Goal: Use online tool/utility: Utilize a website feature to perform a specific function

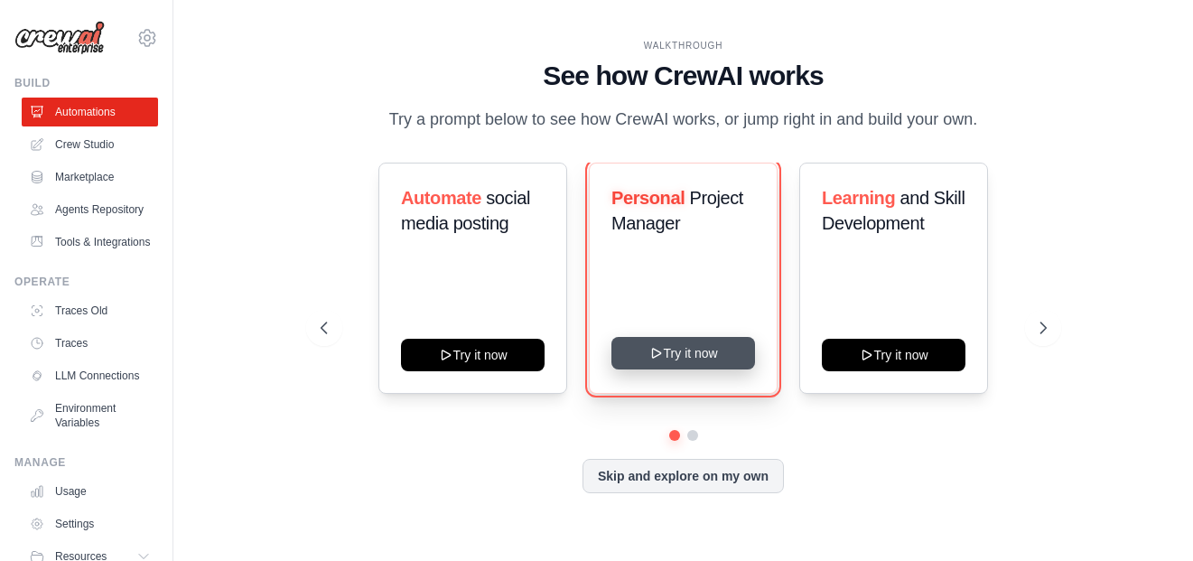
click at [676, 369] on button "Try it now" at bounding box center [683, 353] width 144 height 33
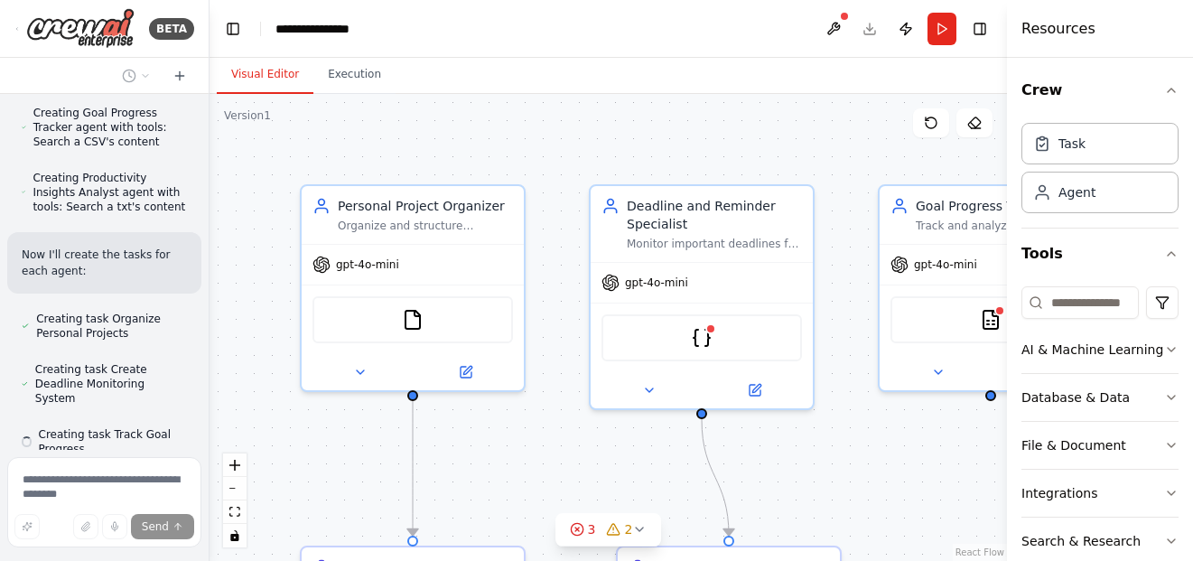
scroll to position [1267, 0]
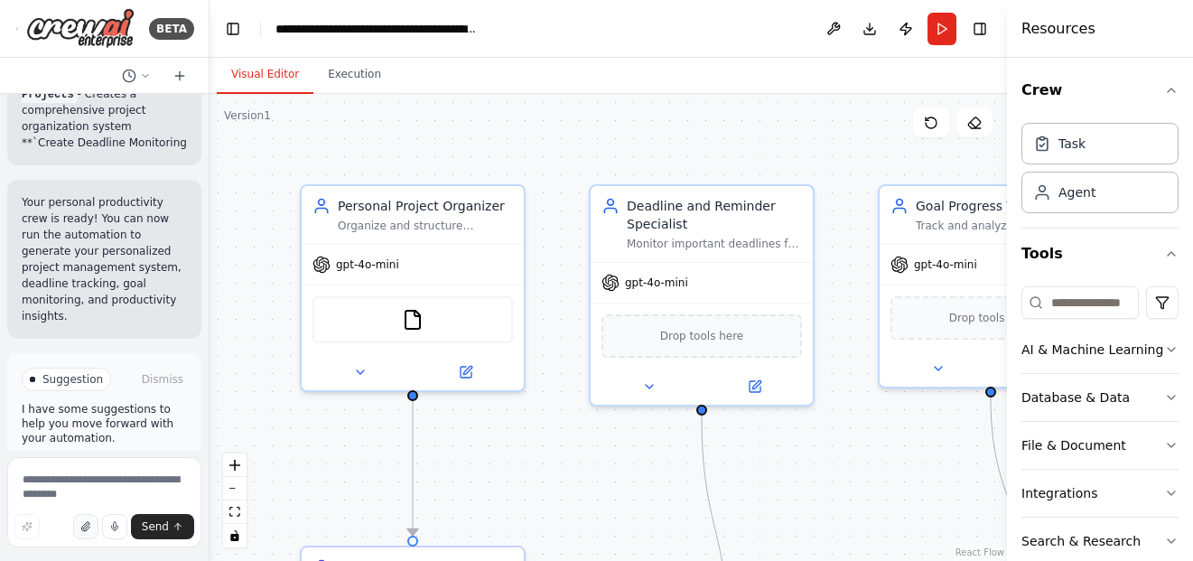
click at [89, 525] on icon "button" at bounding box center [85, 526] width 11 height 11
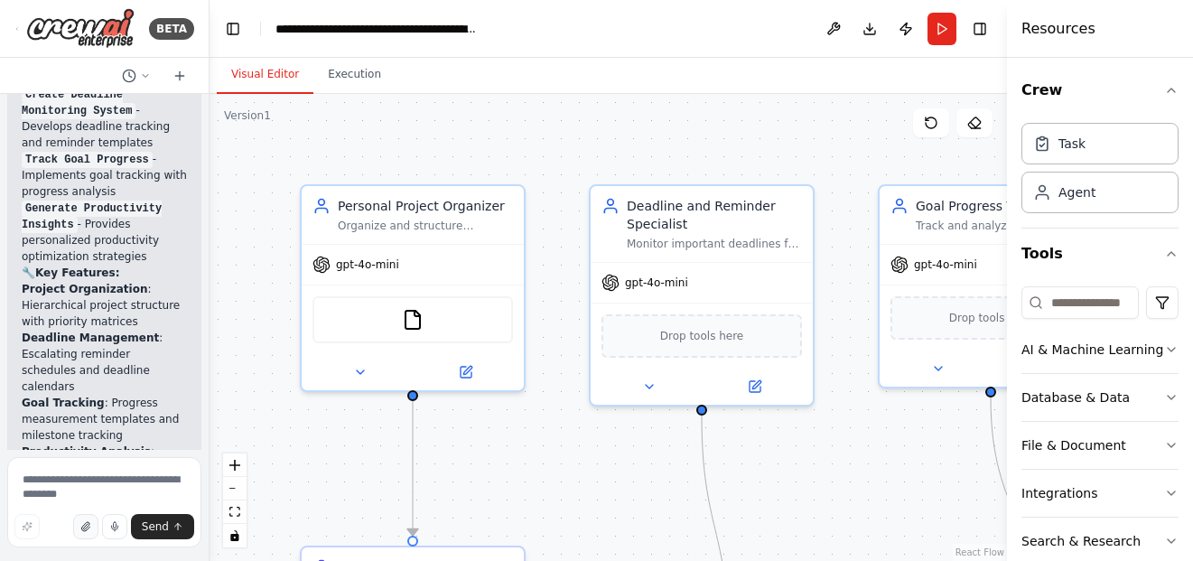
scroll to position [3652, 0]
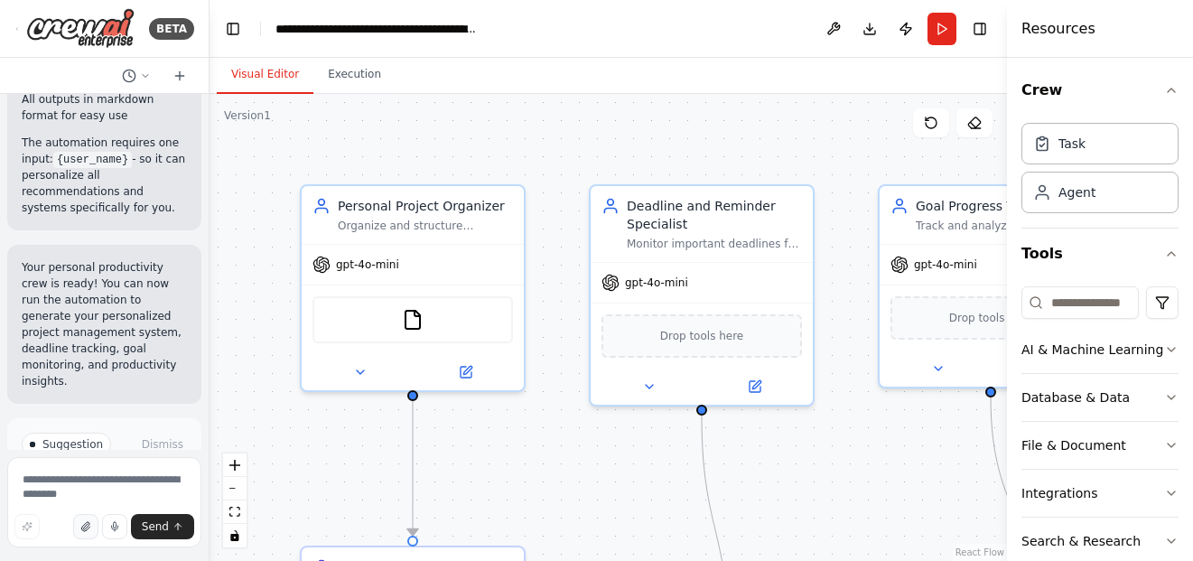
click at [90, 533] on button "button" at bounding box center [85, 526] width 25 height 25
click at [117, 481] on textarea at bounding box center [104, 502] width 194 height 90
type textarea "**********"
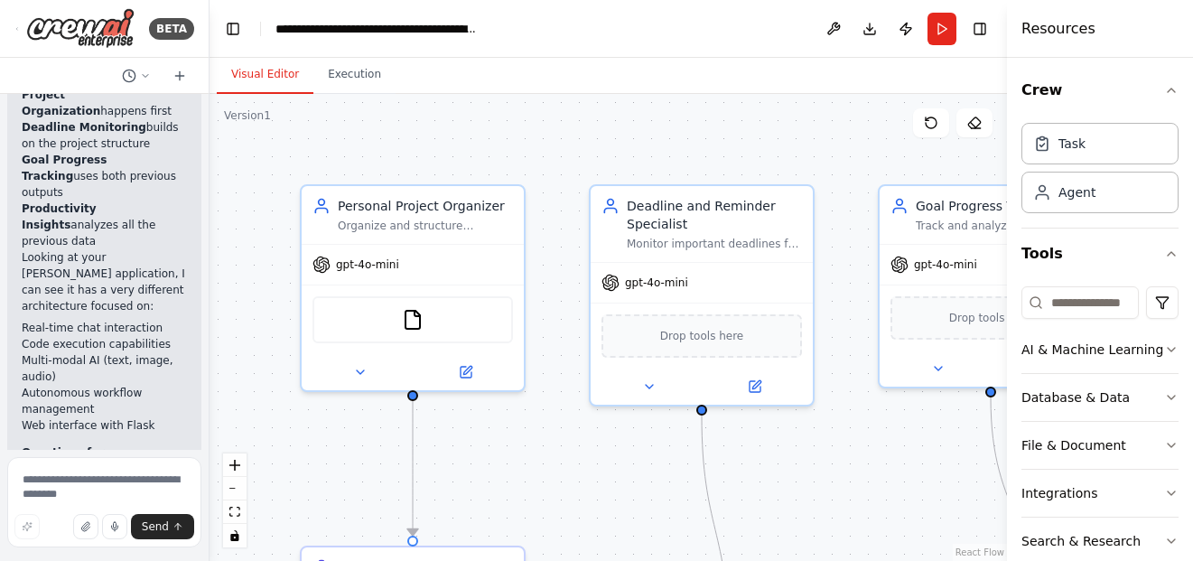
scroll to position [4773, 0]
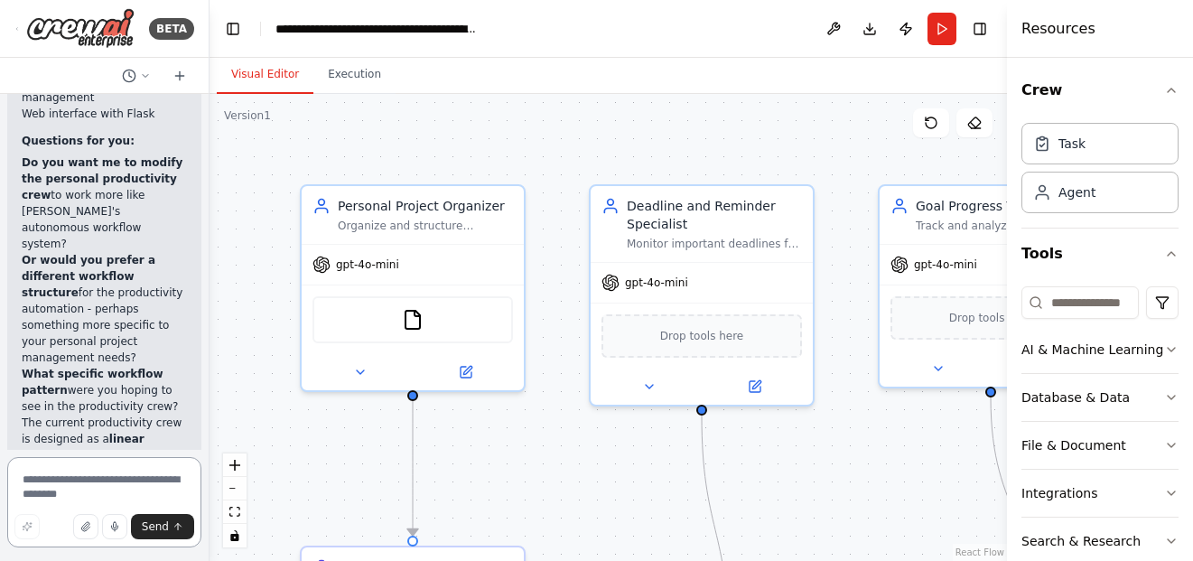
click at [126, 471] on textarea at bounding box center [104, 502] width 194 height 90
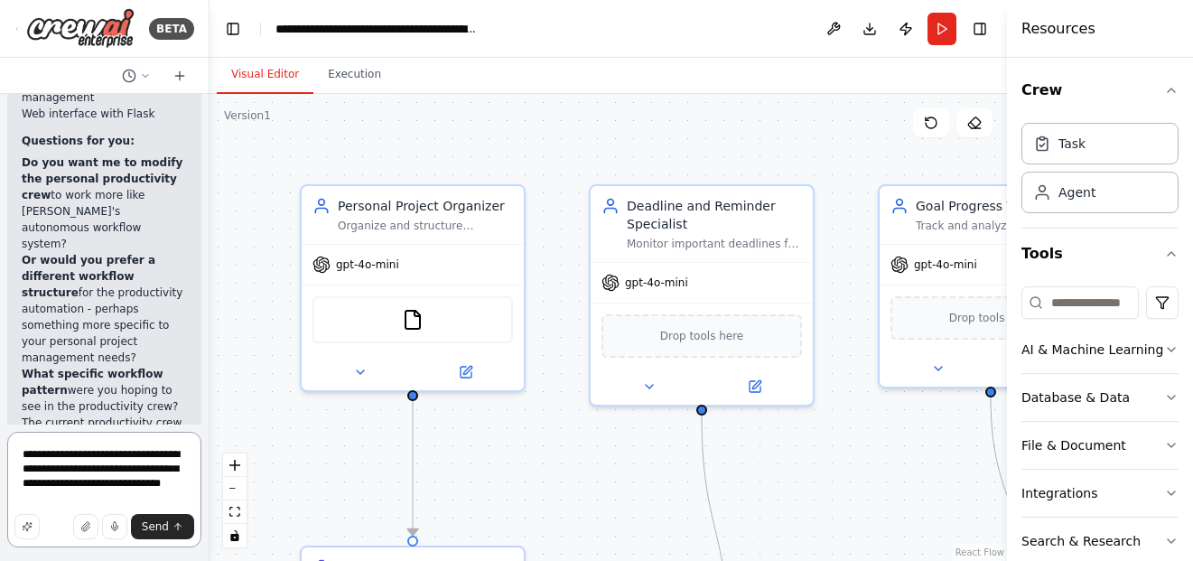
type textarea "**********"
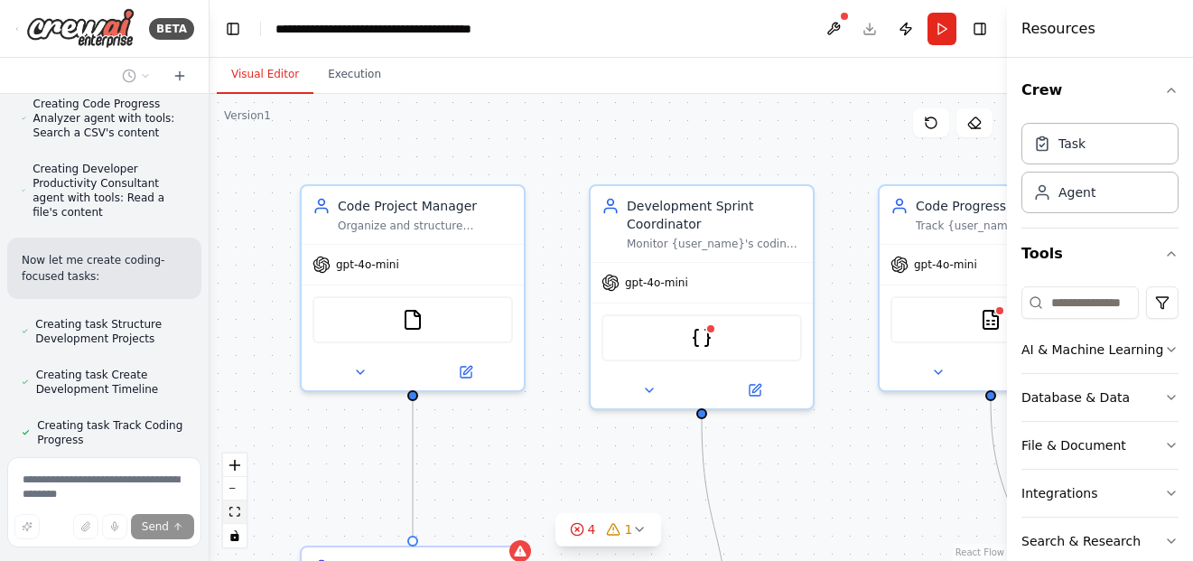
scroll to position [6182, 0]
